Goal: Task Accomplishment & Management: Manage account settings

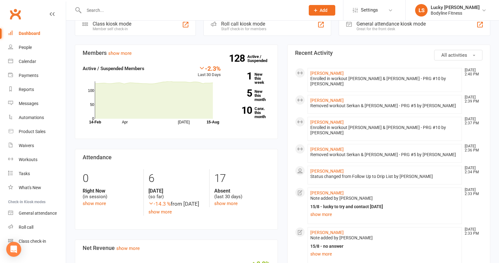
scroll to position [200, 0]
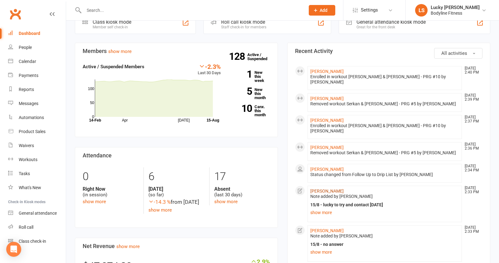
click at [327, 189] on link "[PERSON_NAME]" at bounding box center [327, 191] width 33 height 5
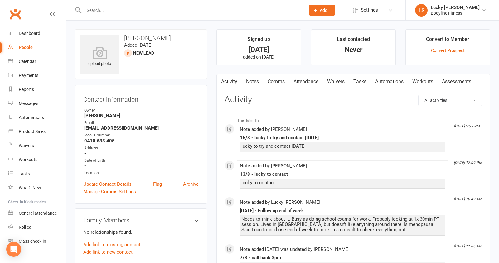
drag, startPoint x: 166, startPoint y: 37, endPoint x: 124, endPoint y: 37, distance: 42.1
click at [124, 37] on h3 "[PERSON_NAME]" at bounding box center [141, 38] width 122 height 7
copy h3 "[PERSON_NAME]"
click at [184, 33] on div "upload photo [PERSON_NAME] Added [DATE] New Lead prospect" at bounding box center [141, 54] width 132 height 50
click at [255, 81] on link "Notes" at bounding box center [253, 82] width 22 height 14
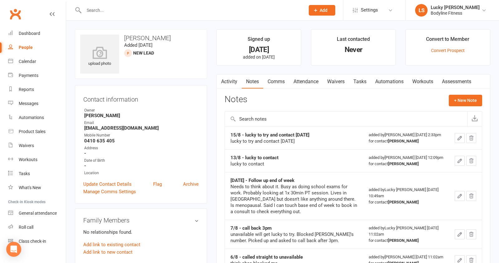
click at [460, 141] on icon "button" at bounding box center [460, 138] width 6 height 6
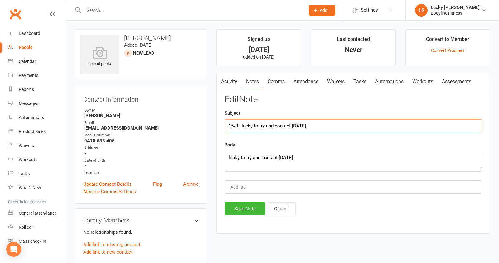
click at [331, 126] on input "15/8 - lucky to try and contact [DATE]" at bounding box center [354, 126] width 258 height 13
click at [286, 158] on textarea "lucky to try and contact [DATE]" at bounding box center [354, 161] width 258 height 21
click at [308, 161] on textarea "lucky to try and contact [DATE]" at bounding box center [354, 161] width 258 height 21
click at [307, 161] on textarea "lucky to try and contact [DATE]" at bounding box center [354, 161] width 258 height 21
click at [306, 161] on textarea "lucky to try and contact [DATE]" at bounding box center [354, 161] width 258 height 21
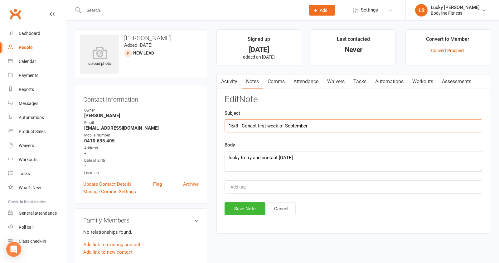
click at [251, 125] on input "15/8 - Conact first week of September" at bounding box center [354, 126] width 258 height 13
type input "15/8 - Contact first week of September"
click at [313, 165] on textarea "lucky to try and contact [DATE]" at bounding box center [354, 161] width 258 height 21
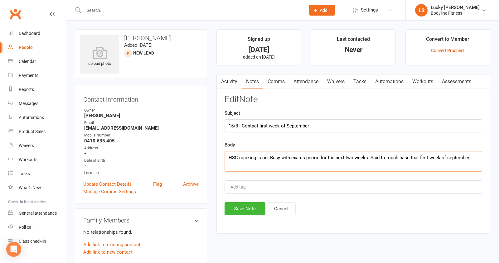
click at [447, 158] on textarea "HSC marking is on. Busy with exams period for the next two weeks. Said to touch…" at bounding box center [354, 161] width 258 height 21
click at [469, 158] on textarea "HSC marking is on. Busy with exams period for the next two weeks. Said to touch…" at bounding box center [354, 161] width 258 height 21
type textarea "HSC marking is on. Busy with exams period for the next two weeks. Said to touch…"
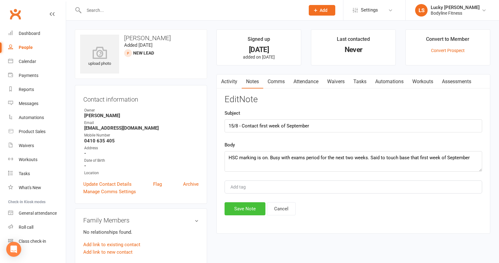
click at [253, 209] on button "Save Note" at bounding box center [245, 209] width 41 height 13
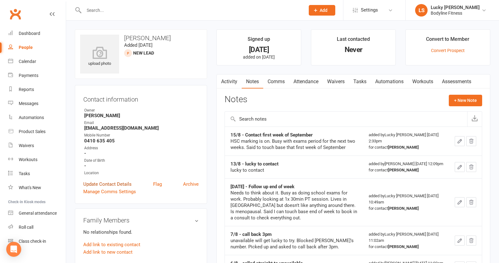
click at [106, 184] on link "Update Contact Details" at bounding box center [107, 184] width 48 height 7
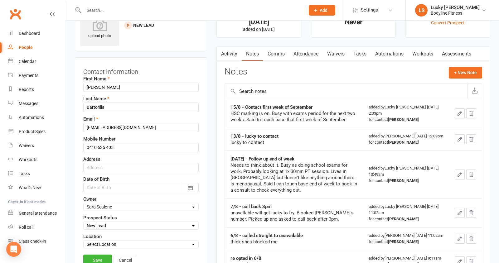
scroll to position [29, 0]
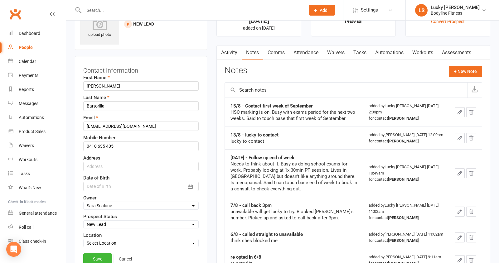
click at [106, 224] on select "Select New Lead Contacted Follow Up Email & SMS Blast Reply Drip List" at bounding box center [141, 224] width 115 height 7
select select "Follow Up"
click at [96, 256] on link "Save" at bounding box center [97, 259] width 29 height 11
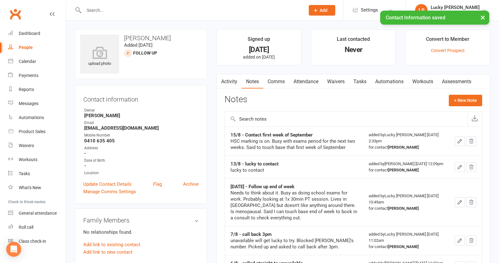
scroll to position [0, 0]
click at [28, 49] on div "People" at bounding box center [26, 47] width 14 height 5
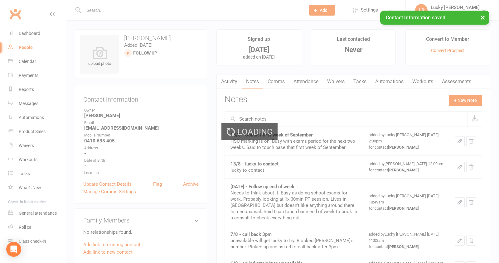
select select "100"
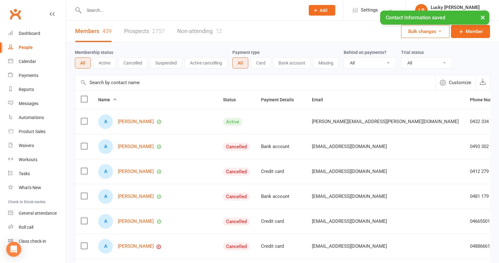
click at [136, 32] on link "Prospects 2757" at bounding box center [144, 32] width 41 height 22
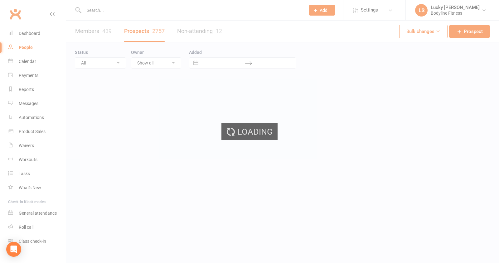
select select "100"
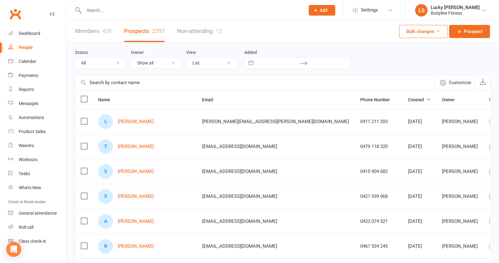
click at [156, 65] on select "Show all Lucky [PERSON_NAME] [PERSON_NAME] [PERSON_NAME] [PERSON_NAME] [PERSON_…" at bounding box center [156, 63] width 50 height 11
click at [92, 63] on select "All (No status set) (Invalid status) New Lead Contacted Follow Up Email & SMS B…" at bounding box center [100, 63] width 51 height 11
select select "Follow Up"
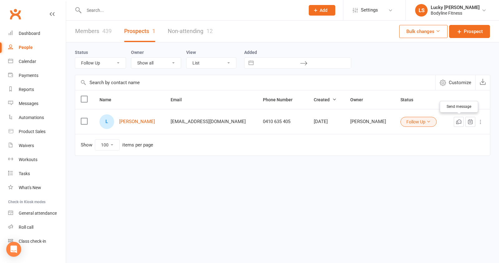
click at [460, 122] on icon "button" at bounding box center [459, 122] width 6 height 6
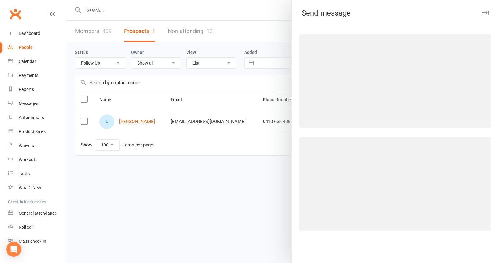
select select "[EMAIL_ADDRESS][DOMAIN_NAME]"
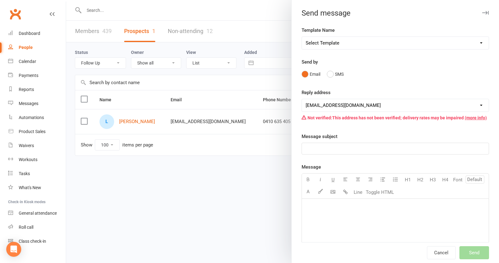
click at [484, 11] on icon "button" at bounding box center [486, 13] width 7 height 4
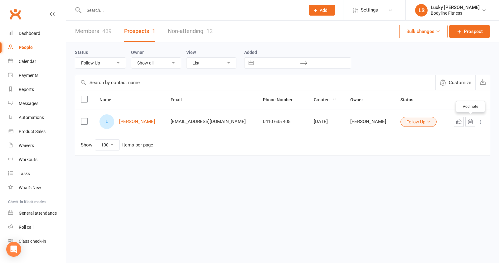
click at [471, 121] on icon "button" at bounding box center [471, 121] width 2 height 3
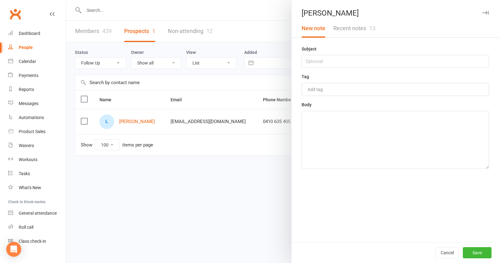
click at [367, 29] on button "Recent notes 13" at bounding box center [355, 28] width 50 height 18
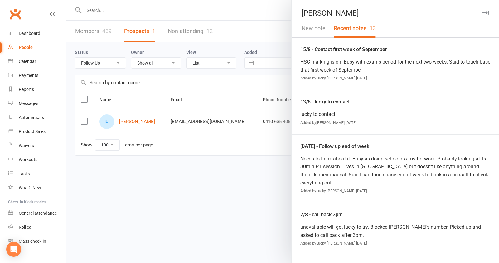
click at [487, 12] on icon "button" at bounding box center [486, 13] width 7 height 4
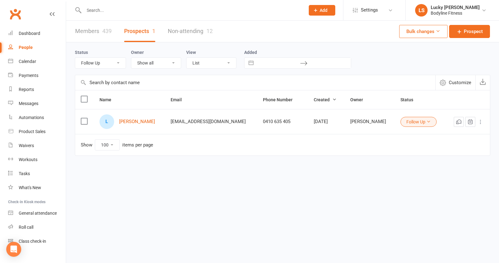
click at [351, 169] on div "Members 439 Prospects 1 Non-attending 12 Bulk changes Prospect Status All (No s…" at bounding box center [282, 101] width 433 height 160
click at [25, 59] on link "Calendar" at bounding box center [37, 62] width 58 height 14
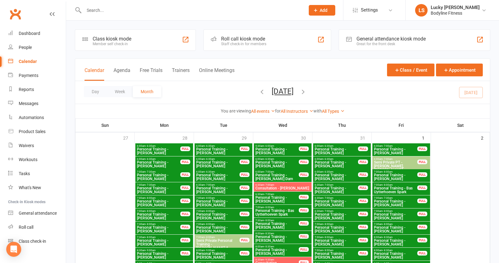
click at [123, 91] on button "Week" at bounding box center [120, 91] width 26 height 11
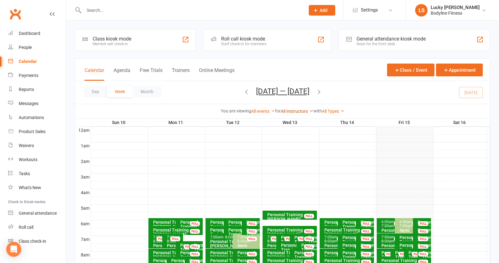
click at [295, 110] on link "All Instructors" at bounding box center [297, 111] width 33 height 5
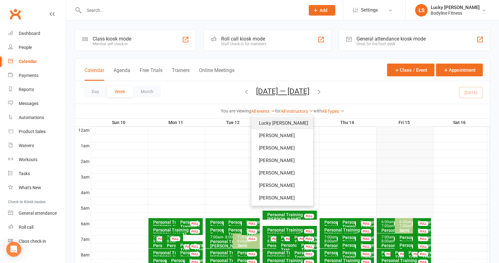
click at [291, 124] on link "Lucky [PERSON_NAME]" at bounding box center [283, 123] width 62 height 12
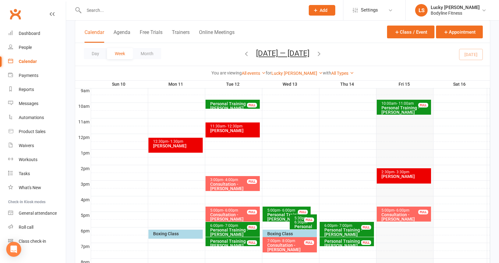
scroll to position [217, 0]
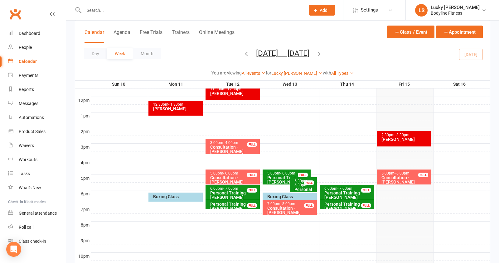
click at [391, 177] on div "Consultation - [PERSON_NAME]" at bounding box center [405, 180] width 49 height 9
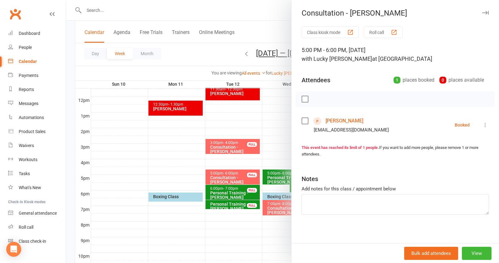
click at [486, 125] on icon at bounding box center [486, 125] width 6 height 6
click at [450, 175] on link "Mark absent" at bounding box center [458, 175] width 62 height 12
click at [283, 135] on div at bounding box center [282, 131] width 433 height 263
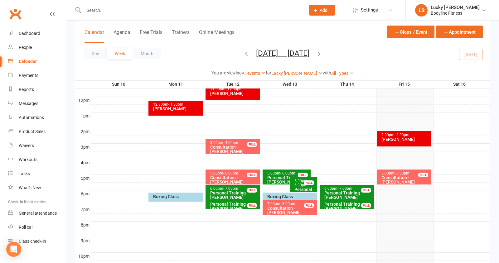
click at [222, 143] on div "3:00pm - 4:00pm" at bounding box center [234, 143] width 49 height 4
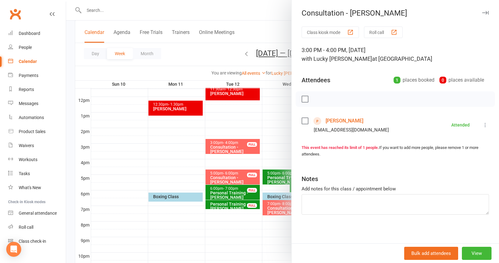
click at [336, 118] on link "[PERSON_NAME]" at bounding box center [345, 121] width 38 height 10
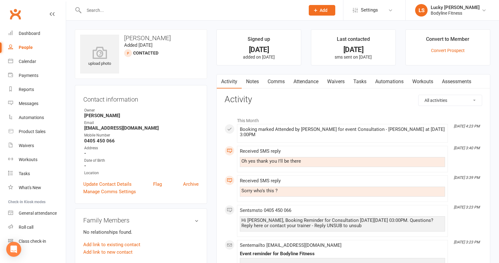
click at [279, 82] on link "Comms" at bounding box center [276, 82] width 26 height 14
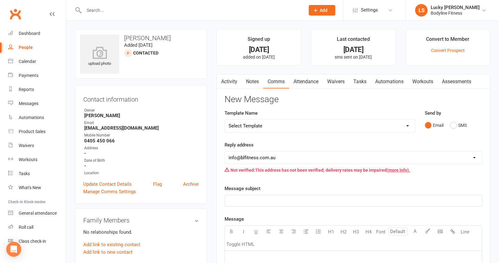
click at [255, 81] on link "Notes" at bounding box center [253, 82] width 22 height 14
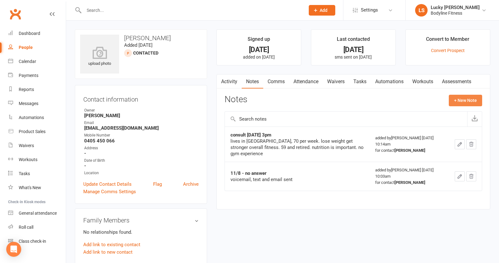
click at [460, 102] on button "+ New Note" at bounding box center [465, 100] width 33 height 11
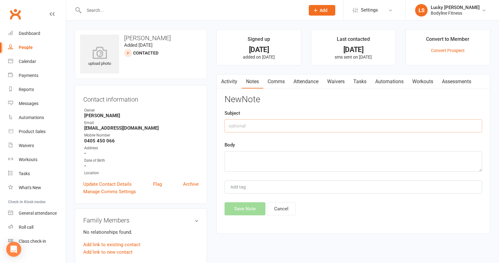
click at [251, 128] on input "text" at bounding box center [354, 126] width 258 height 13
type input "[DATE] - No answer"
click at [250, 159] on textarea at bounding box center [354, 161] width 258 height 21
type textarea "No answer. Sent sms with follow up from consult."
click at [239, 204] on button "Save Note" at bounding box center [245, 209] width 41 height 13
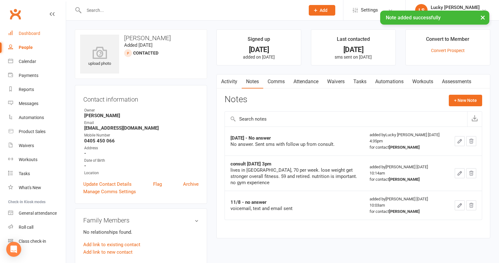
click at [34, 29] on link "Dashboard" at bounding box center [37, 34] width 58 height 14
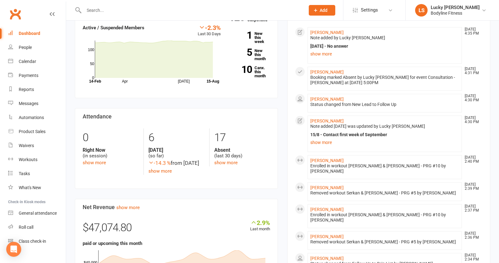
scroll to position [239, 0]
click at [327, 69] on link "[PERSON_NAME]" at bounding box center [327, 71] width 33 height 5
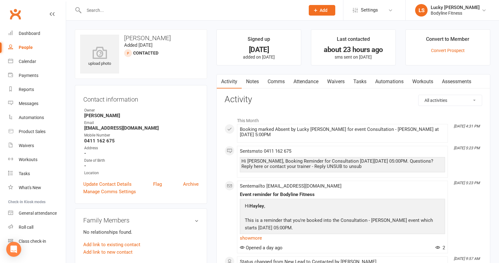
click at [251, 79] on link "Notes" at bounding box center [253, 82] width 22 height 14
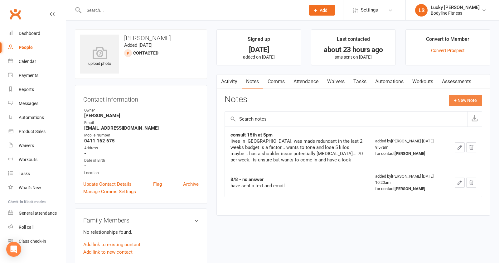
click at [470, 101] on button "+ New Note" at bounding box center [465, 100] width 33 height 11
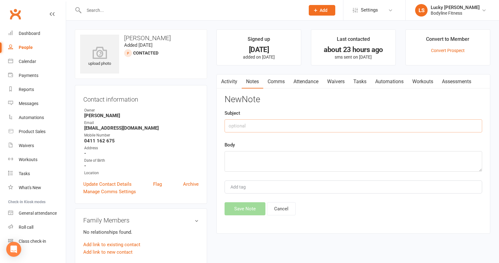
click at [252, 127] on input "text" at bounding box center [354, 126] width 258 height 13
type input "[DATE] - no show"
click at [254, 165] on textarea at bounding box center [354, 161] width 258 height 21
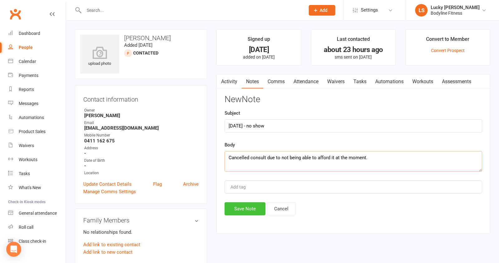
type textarea "Cancelled consult due to not being able to afford it at the moment."
click at [248, 204] on button "Save Note" at bounding box center [245, 209] width 41 height 13
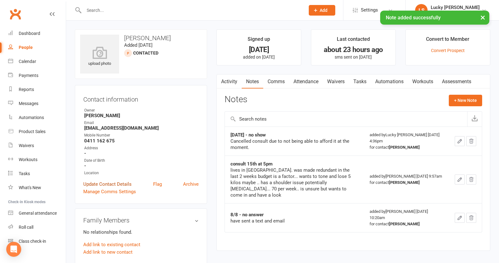
click at [121, 181] on link "Update Contact Details" at bounding box center [107, 184] width 48 height 7
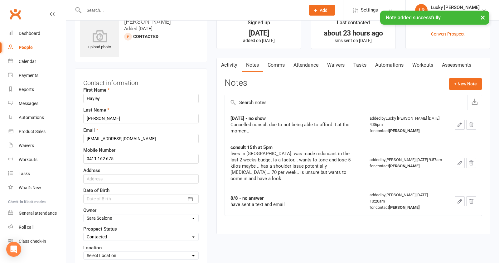
scroll to position [29, 0]
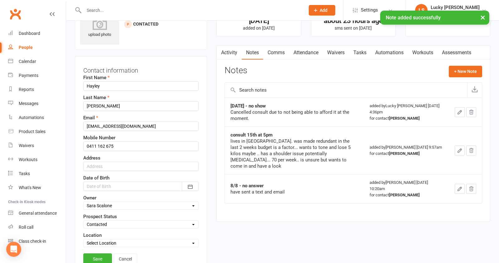
click at [111, 221] on select "Select New Lead Contacted Follow Up Email & SMS Blast Reply Drip List" at bounding box center [141, 224] width 115 height 7
select select "Drip List"
click at [100, 254] on link "Save" at bounding box center [97, 259] width 29 height 11
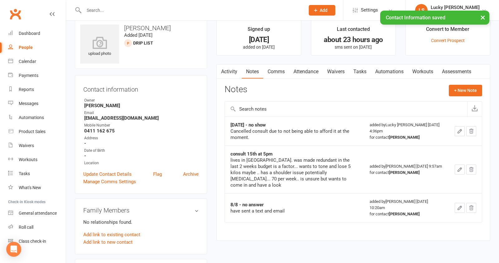
scroll to position [0, 0]
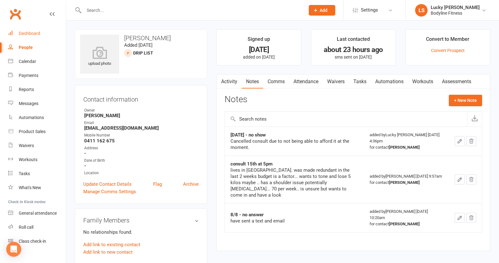
click at [26, 34] on div "Dashboard" at bounding box center [30, 33] width 22 height 5
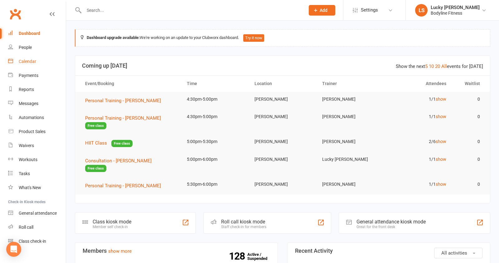
click at [30, 59] on div "Calendar" at bounding box center [27, 61] width 17 height 5
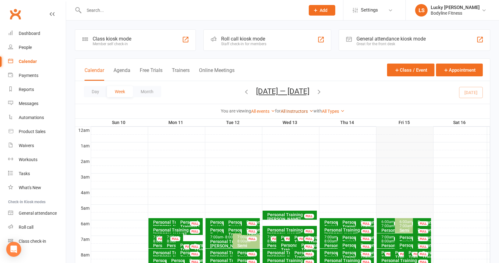
click at [295, 109] on link "All Instructors" at bounding box center [297, 111] width 33 height 5
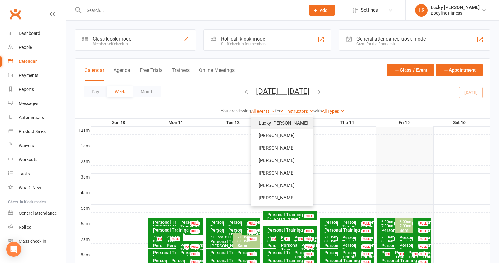
click at [292, 120] on link "Lucky [PERSON_NAME]" at bounding box center [283, 123] width 62 height 12
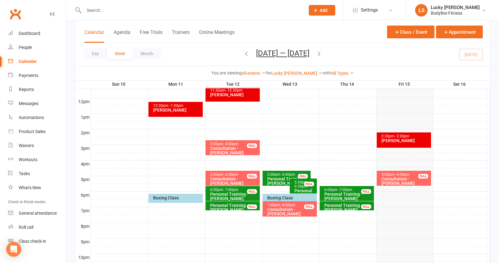
scroll to position [217, 0]
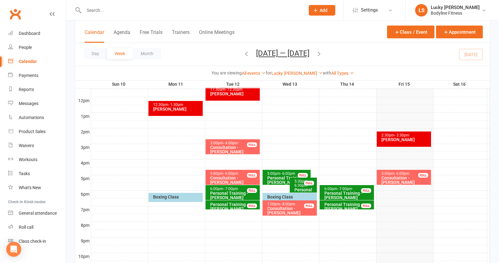
click at [234, 147] on div "Consultation - [PERSON_NAME]" at bounding box center [234, 149] width 49 height 9
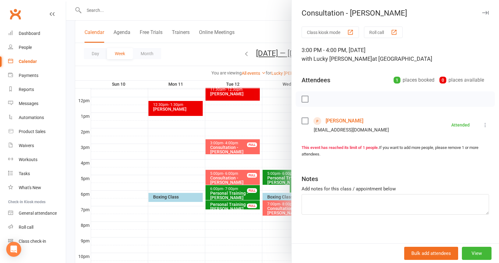
click at [332, 120] on link "[PERSON_NAME]" at bounding box center [345, 121] width 38 height 10
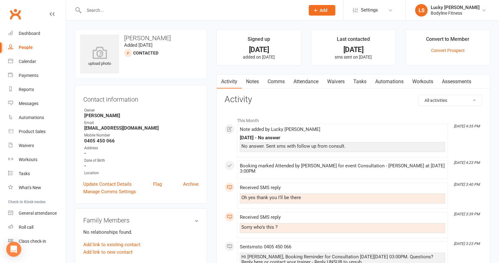
click at [251, 79] on link "Notes" at bounding box center [253, 82] width 22 height 14
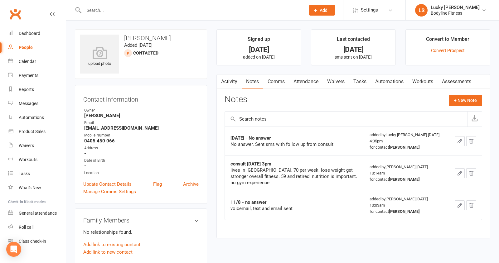
click at [458, 141] on icon "button" at bounding box center [460, 142] width 6 height 6
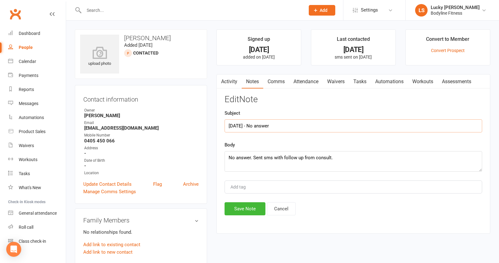
click at [315, 127] on input "[DATE] - No answer" at bounding box center [354, 126] width 258 height 13
type input "[DATE] - Not ready to commit"
click at [376, 155] on textarea "No answer. Sent sms with follow up from consult." at bounding box center [354, 161] width 258 height 21
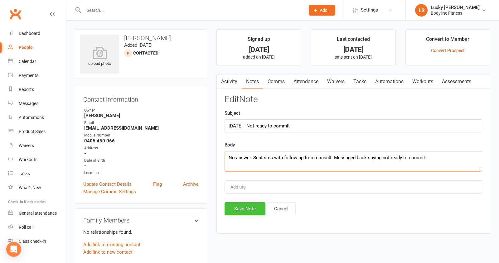
type textarea "No answer. Sent sms with follow up from consult. Messaged back saying not ready…"
click at [244, 205] on button "Save Note" at bounding box center [245, 209] width 41 height 13
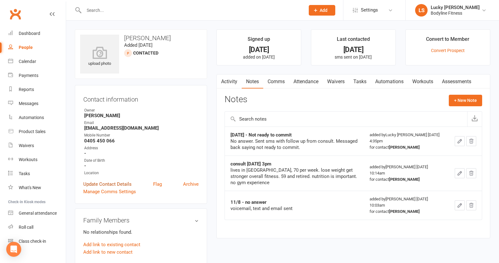
click at [117, 182] on link "Update Contact Details" at bounding box center [107, 184] width 48 height 7
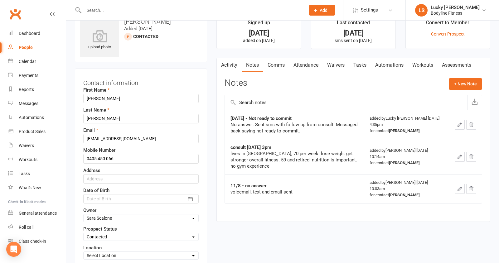
scroll to position [29, 0]
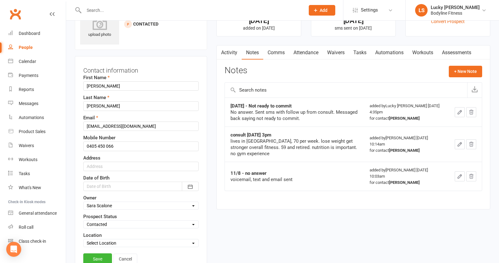
click at [108, 222] on select "Select New Lead Contacted Follow Up Email & SMS Blast Reply Drip List" at bounding box center [141, 224] width 115 height 7
select select "Drip List"
click at [102, 254] on link "Save" at bounding box center [97, 259] width 29 height 11
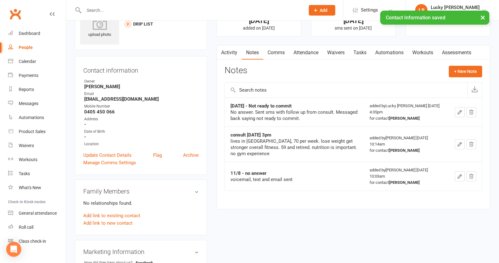
scroll to position [0, 0]
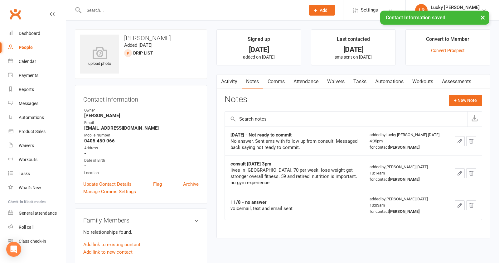
click at [32, 47] on div "People" at bounding box center [26, 47] width 14 height 5
select select "100"
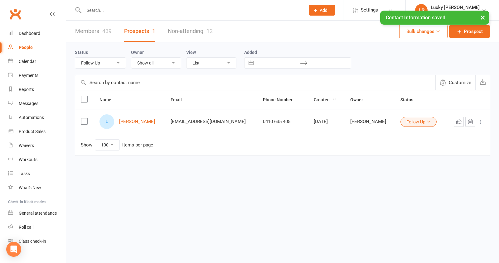
click at [93, 67] on select "All (No status set) (Invalid status) New Lead Contacted Follow Up Email & SMS B…" at bounding box center [100, 63] width 51 height 11
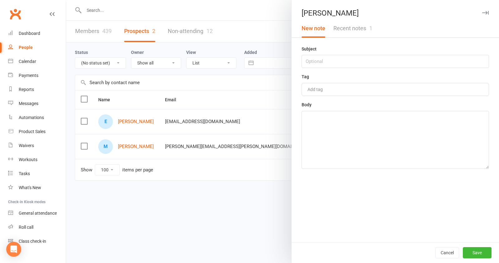
click at [360, 30] on button "Recent notes 1" at bounding box center [353, 28] width 47 height 18
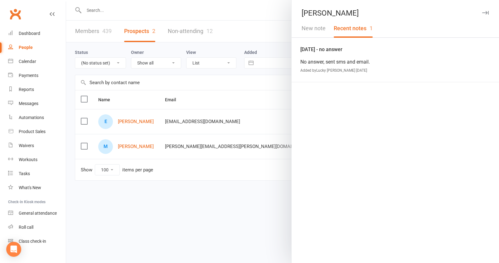
click at [246, 187] on div at bounding box center [282, 131] width 433 height 263
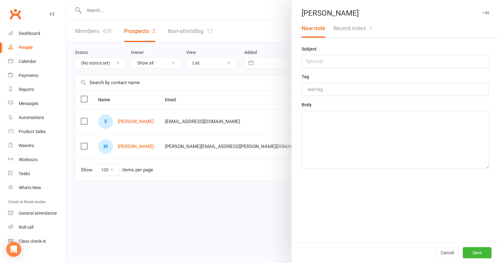
click at [365, 26] on button "Recent notes 1" at bounding box center [353, 28] width 47 height 18
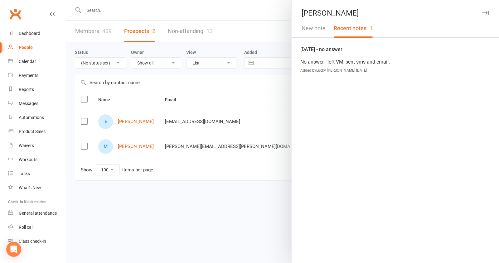
click at [257, 179] on div at bounding box center [282, 131] width 433 height 263
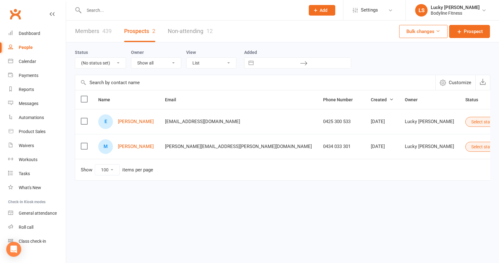
click at [466, 122] on button "Select status" at bounding box center [487, 122] width 42 height 10
click at [417, 132] on link "New Lead" at bounding box center [403, 134] width 62 height 12
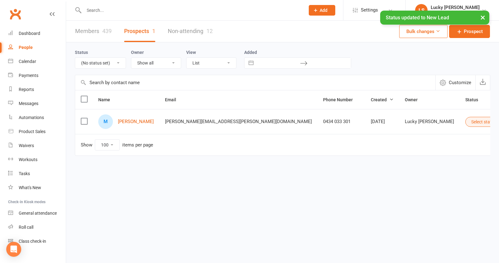
click at [466, 123] on button "Select status" at bounding box center [487, 122] width 42 height 10
click at [407, 133] on link "New Lead" at bounding box center [399, 134] width 62 height 12
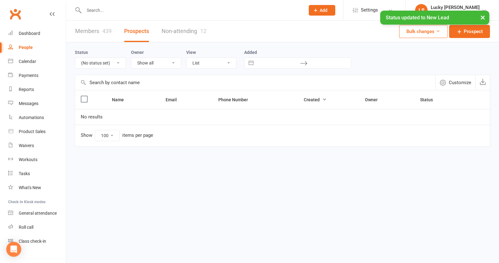
click at [101, 62] on select "All (No status set) (Invalid status) New Lead Contacted Follow Up Email & SMS B…" at bounding box center [100, 63] width 51 height 11
click at [101, 60] on select "All (No status set) (Invalid status) New Lead Contacted Follow Up Email & SMS B…" at bounding box center [100, 63] width 51 height 11
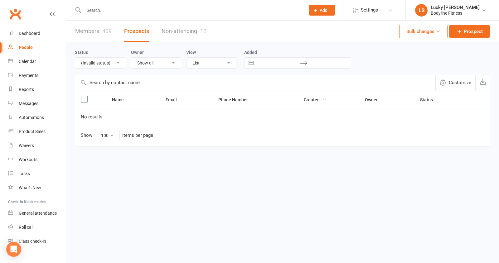
select select "New Lead"
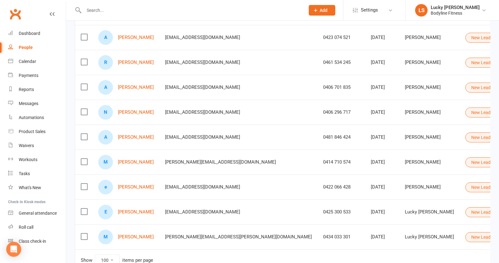
scroll to position [198, 0]
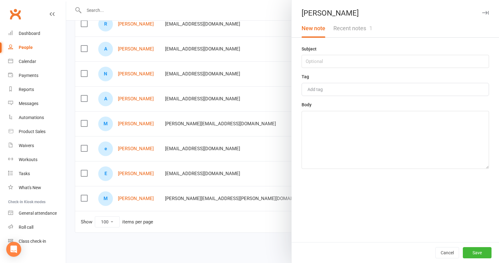
click at [341, 28] on button "Recent notes 1" at bounding box center [353, 28] width 47 height 18
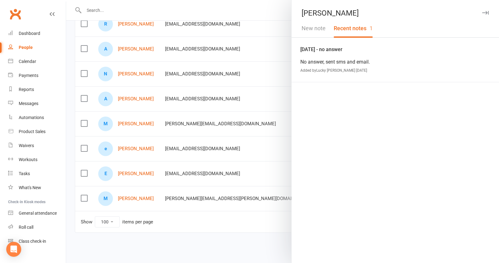
click at [309, 27] on button "New note" at bounding box center [314, 28] width 32 height 18
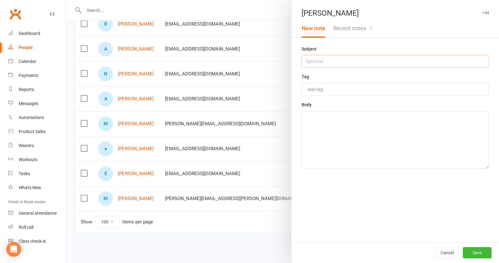
click at [324, 62] on input "text" at bounding box center [396, 61] width 188 height 13
click at [341, 143] on textarea at bounding box center [396, 140] width 188 height 58
click at [365, 64] on input "Was in not status list" at bounding box center [396, 61] width 188 height 13
type input "Was in not status list for some reason. Try contacting."
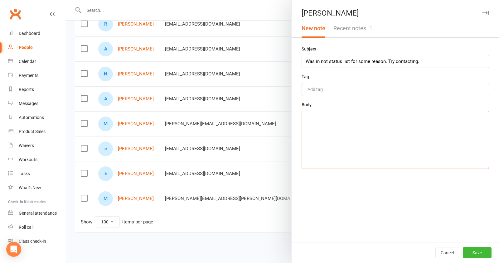
click at [398, 143] on textarea at bounding box center [396, 140] width 188 height 58
paste textarea "Was in not status list for some reason. Try contacting."
type textarea "Was in not status list for some reason. Try contacting."
click at [479, 252] on button "Save" at bounding box center [477, 253] width 29 height 11
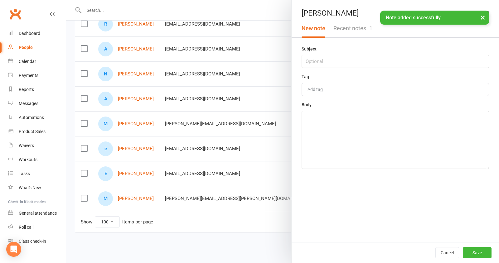
click at [354, 27] on button "Recent notes 1" at bounding box center [353, 28] width 47 height 18
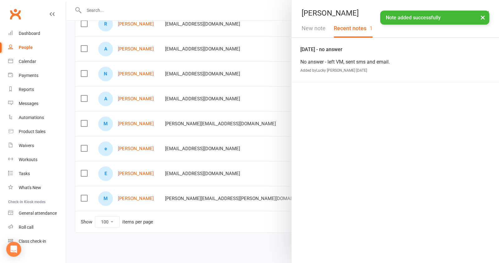
click at [308, 27] on button "New note" at bounding box center [314, 28] width 32 height 18
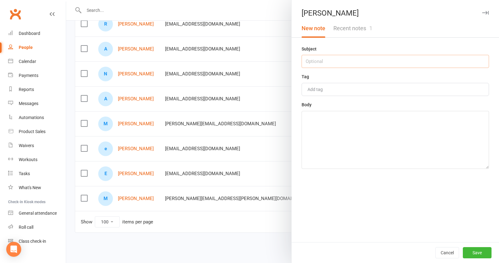
click at [321, 64] on input "text" at bounding box center [396, 61] width 188 height 13
paste input "Was in not status list for some reason. Try contacting."
type input "Was in not status list for some reason. Try contacting."
click at [337, 153] on textarea at bounding box center [396, 140] width 188 height 58
paste textarea "Was in not status list for some reason. Try contacting."
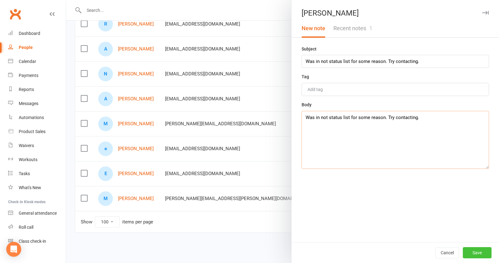
type textarea "Was in not status list for some reason. Try contacting."
click at [481, 254] on button "Save" at bounding box center [477, 253] width 29 height 11
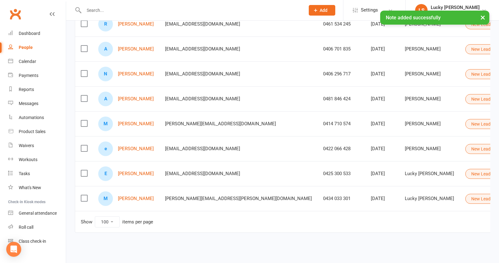
scroll to position [0, 0]
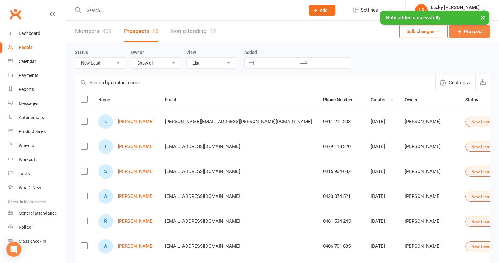
click at [472, 33] on span "Prospect" at bounding box center [473, 31] width 19 height 7
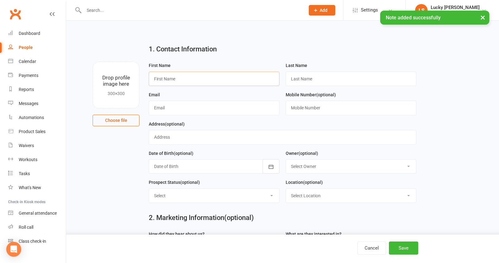
click at [186, 81] on input "text" at bounding box center [214, 79] width 131 height 14
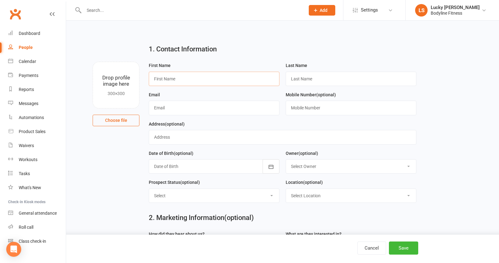
paste input "Was in not status list for some reason. Try contacting."
type input "Was in not status list for some reason. Try contacting."
click at [189, 76] on input "text" at bounding box center [214, 79] width 131 height 14
paste input "[PERSON_NAME]"
type input "[PERSON_NAME]"
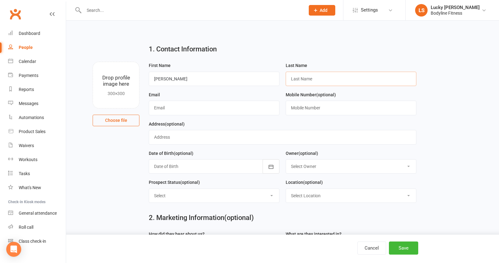
click at [313, 81] on input "text" at bounding box center [351, 79] width 131 height 14
type input "..."
click at [231, 111] on input "text" at bounding box center [214, 108] width 131 height 14
paste input "[EMAIL_ADDRESS][DOMAIN_NAME]"
type input "[EMAIL_ADDRESS][DOMAIN_NAME]"
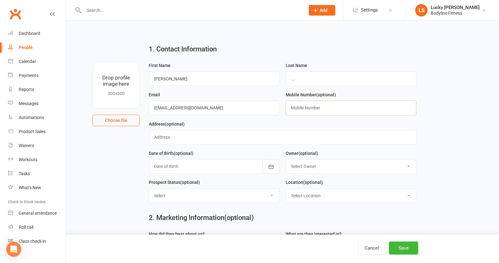
click at [313, 110] on input "text" at bounding box center [351, 108] width 131 height 14
paste input "[PHONE_NUMBER]"
click at [299, 109] on input "[PHONE_NUMBER]" at bounding box center [351, 108] width 131 height 14
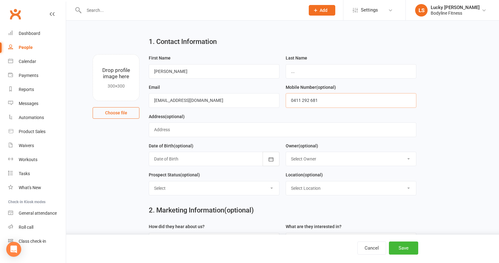
type input "0411 292 681"
click at [192, 188] on select "Select New Lead Contacted Follow Up Email & SMS Blast Reply Drip List" at bounding box center [214, 189] width 130 height 14
select select "New Lead"
click at [310, 190] on select "Select Location [GEOGRAPHIC_DATA]" at bounding box center [351, 189] width 130 height 14
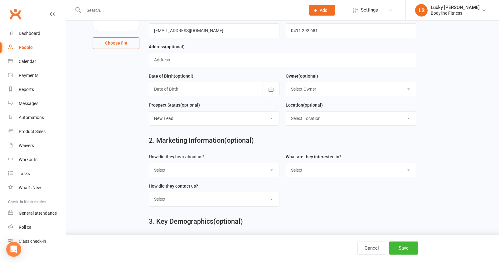
scroll to position [81, 0]
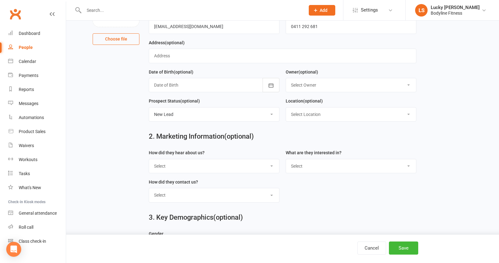
click at [183, 167] on select "Select BLF Website Google PT Google GF Facebook Referral Letter Box Drop Walk by" at bounding box center [214, 167] width 130 height 14
select select "Google PT"
click at [320, 163] on select "Select Personal Training 28 Day Kickstarter Program 28 Day Transformation Chall…" at bounding box center [351, 167] width 130 height 14
select select "Personal Training"
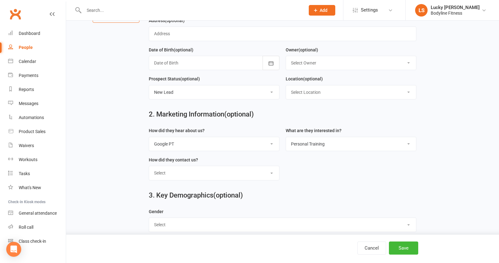
scroll to position [110, 0]
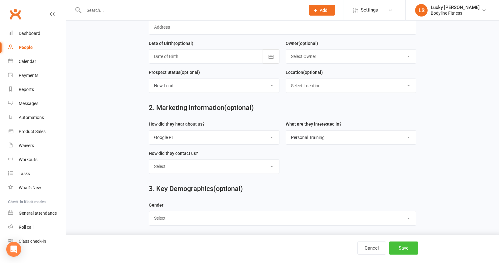
click at [403, 247] on button "Save" at bounding box center [403, 248] width 29 height 13
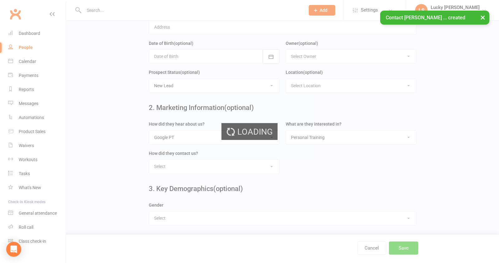
scroll to position [0, 0]
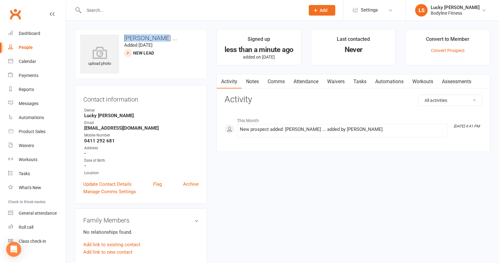
drag, startPoint x: 165, startPoint y: 38, endPoint x: 123, endPoint y: 37, distance: 41.6
click at [123, 37] on h3 "[PERSON_NAME] ..." at bounding box center [141, 38] width 122 height 7
copy h3 "[PERSON_NAME] ..."
click at [244, 152] on main "Signed up less than a minute ago added on [DATE] Last contacted Never Convert t…" at bounding box center [353, 93] width 283 height 129
click at [252, 82] on link "Notes" at bounding box center [253, 82] width 22 height 14
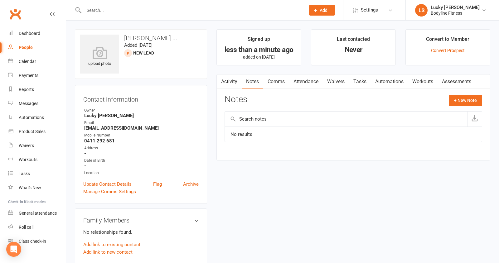
click at [251, 120] on input "text" at bounding box center [346, 119] width 243 height 15
click at [473, 106] on button "+ New Note" at bounding box center [465, 100] width 33 height 11
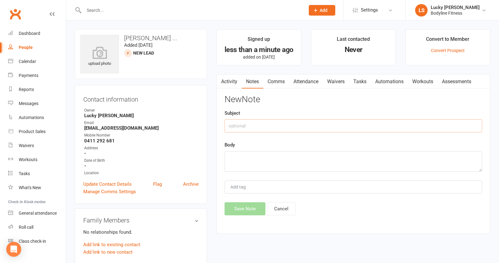
click at [286, 127] on input "text" at bounding box center [354, 126] width 258 height 13
type input "[DATE] - no answer"
click at [281, 163] on textarea at bounding box center [354, 161] width 258 height 21
click at [377, 155] on textarea "No answer, called within 20min of receiving the lead. Have sent sms" at bounding box center [354, 161] width 258 height 21
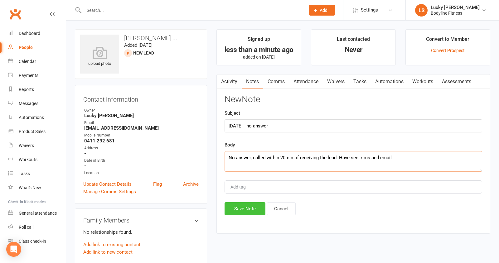
type textarea "No answer, called within 20min of receiving the lead. Have sent sms and email"
click at [250, 204] on button "Save Note" at bounding box center [245, 209] width 41 height 13
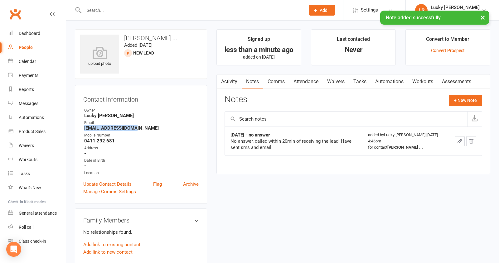
drag, startPoint x: 135, startPoint y: 127, endPoint x: 84, endPoint y: 128, distance: 51.8
click at [84, 128] on li "Email [EMAIL_ADDRESS][DOMAIN_NAME]" at bounding box center [140, 125] width 115 height 11
copy strong "[EMAIL_ADDRESS][DOMAIN_NAME]"
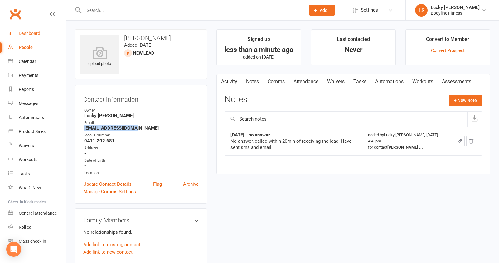
click at [32, 37] on link "Dashboard" at bounding box center [37, 34] width 58 height 14
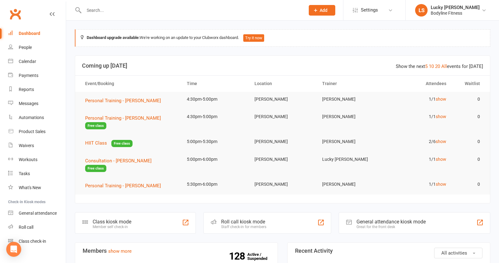
click at [453, 18] on li "LS Lucky [PERSON_NAME] Bodyline Fitness My profile My subscription Help Terms &…" at bounding box center [453, 10] width 94 height 20
click at [441, 13] on div "Bodyline Fitness" at bounding box center [455, 13] width 49 height 6
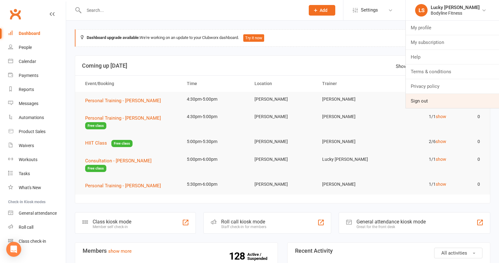
click at [419, 97] on link "Sign out" at bounding box center [452, 101] width 93 height 14
